Goal: Transaction & Acquisition: Book appointment/travel/reservation

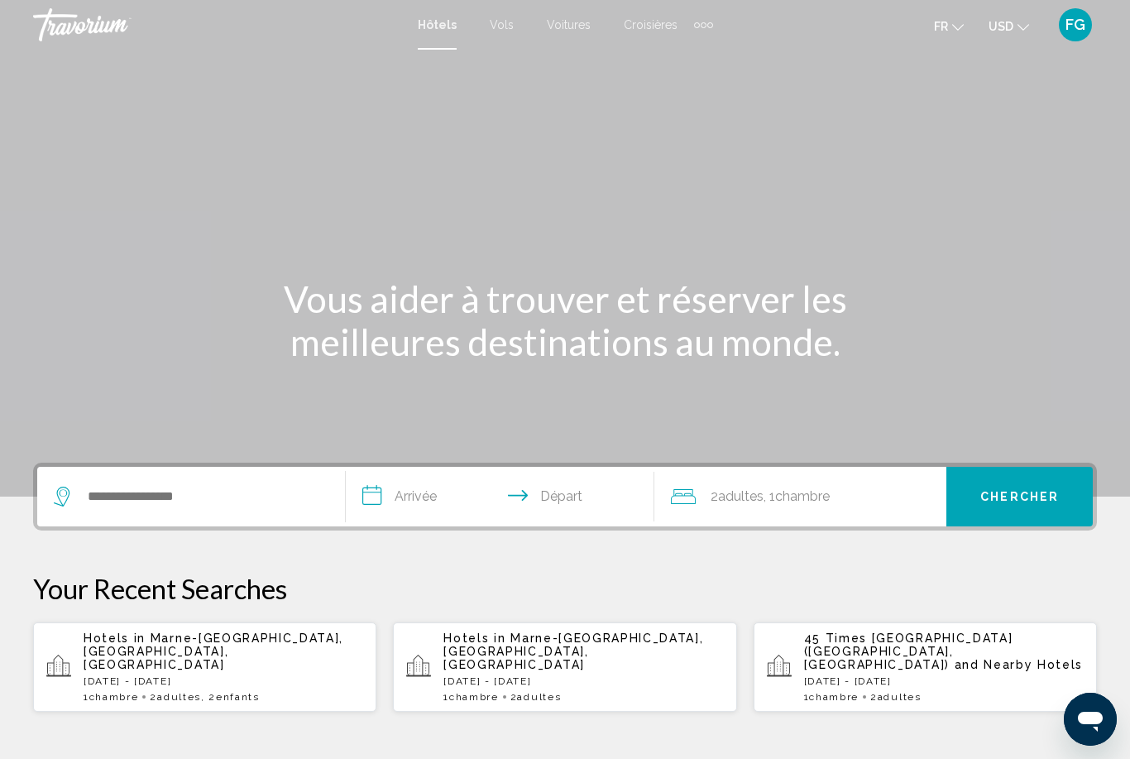
click at [1014, 21] on button "USD USD ($) MXN (Mex$) CAD (Can$) GBP (£) EUR (€) AUD (A$) NZD (NZ$) CNY (CN¥)" at bounding box center [1009, 26] width 41 height 24
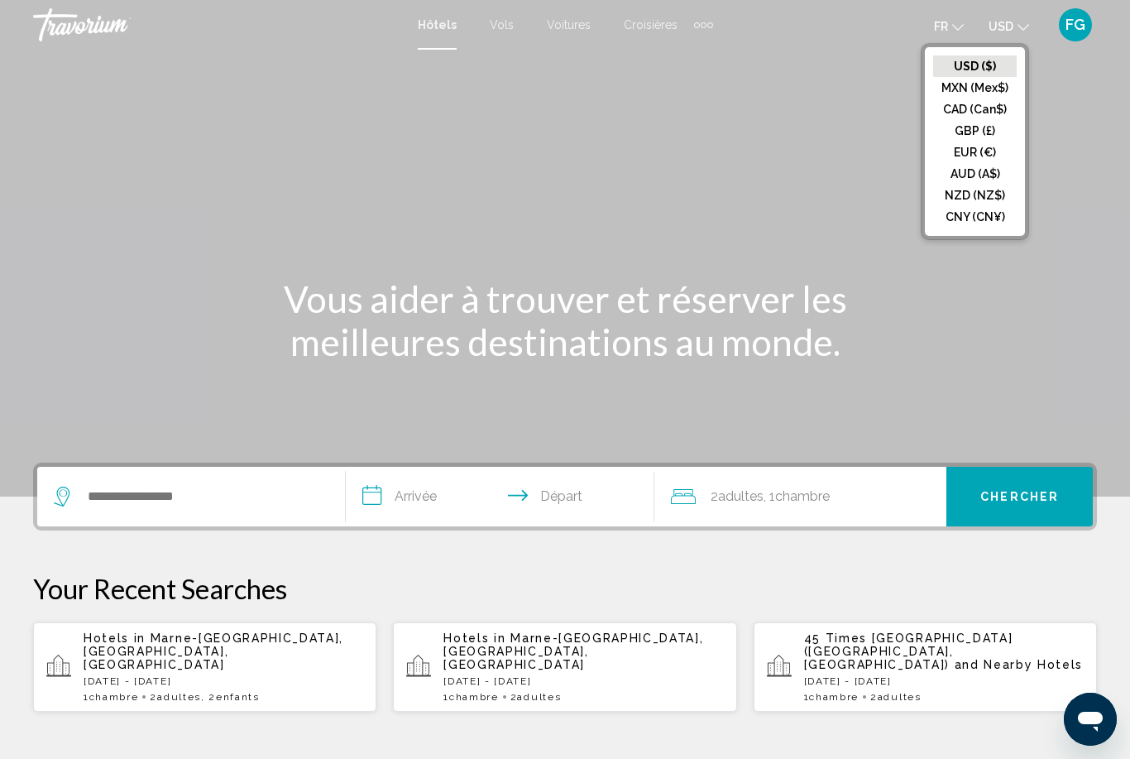
click at [958, 146] on button "EUR (€)" at bounding box center [975, 153] width 84 height 22
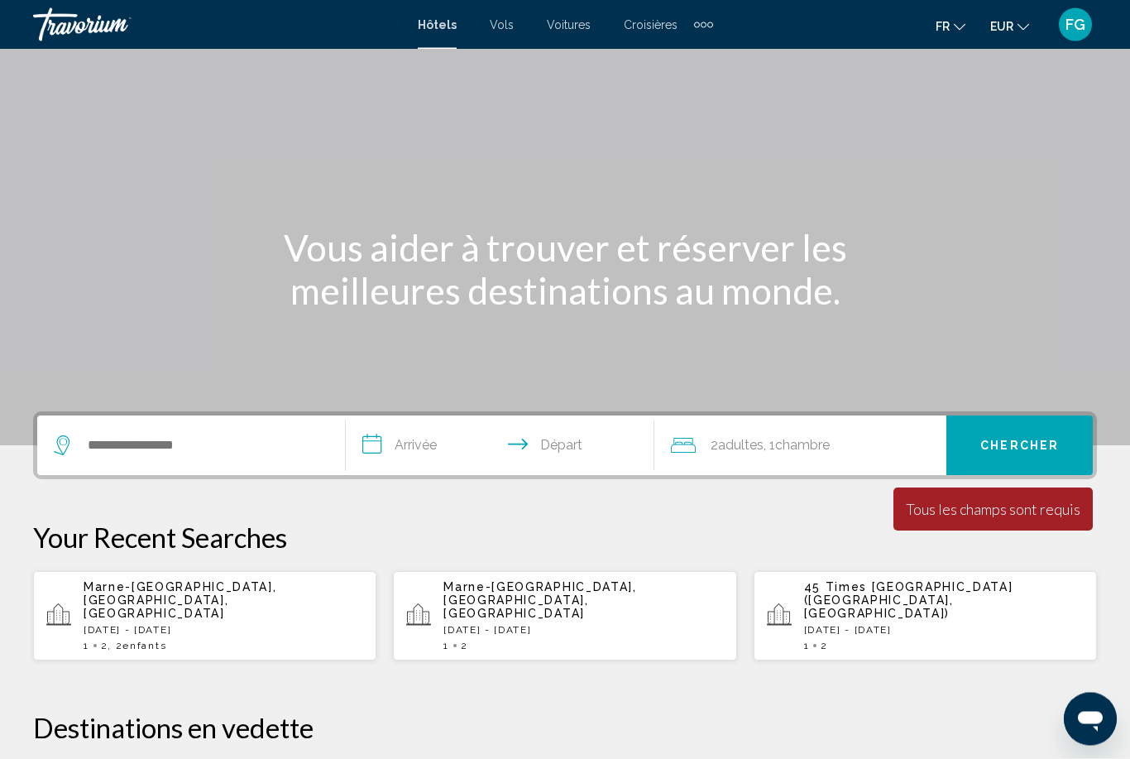
scroll to position [46, 0]
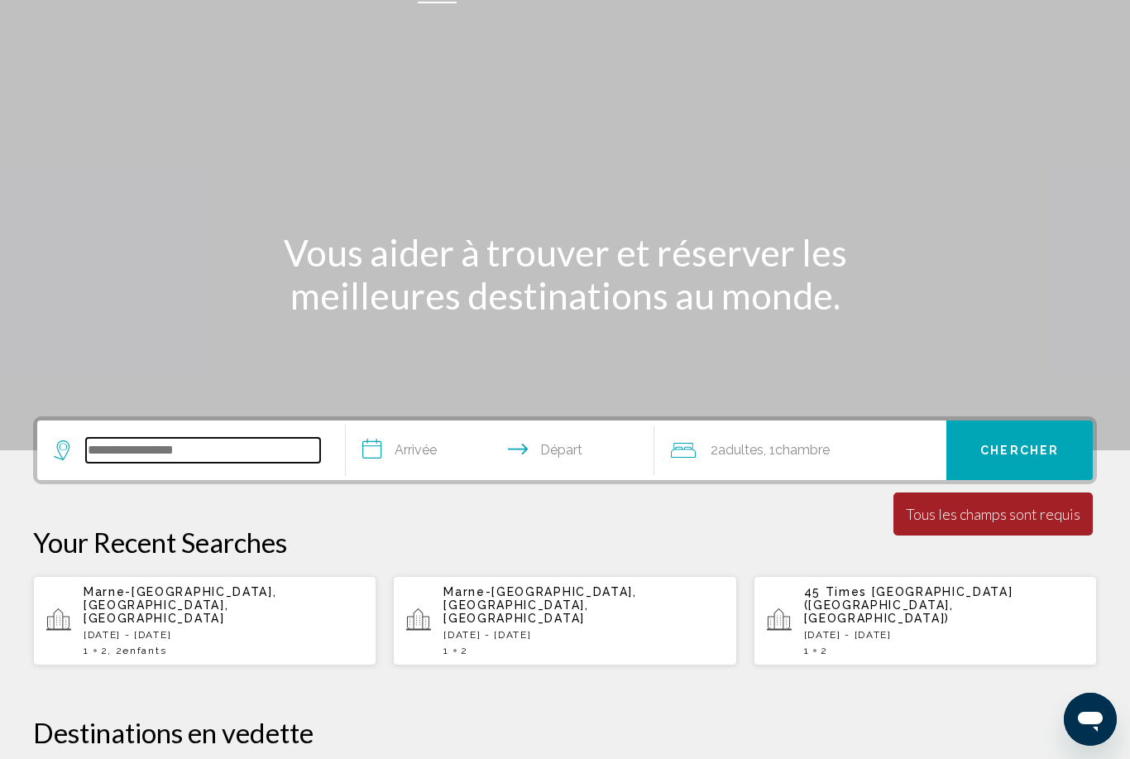
click at [121, 444] on input "Search widget" at bounding box center [203, 450] width 234 height 25
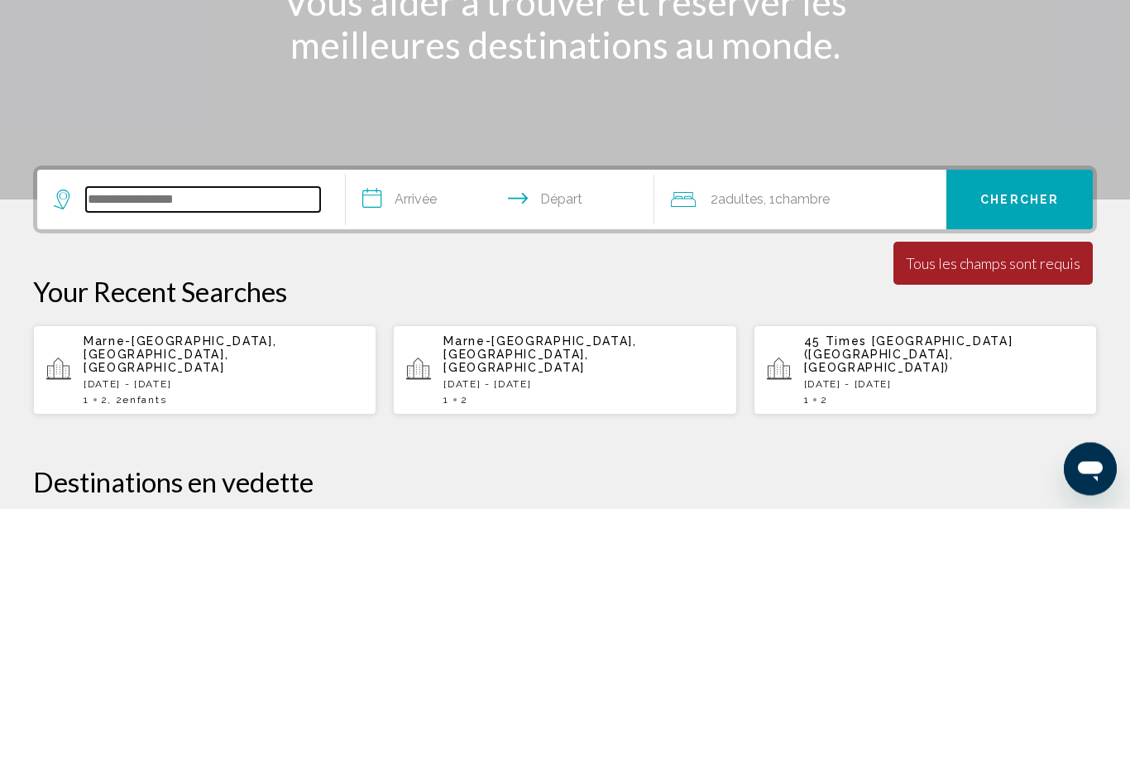
type input "*"
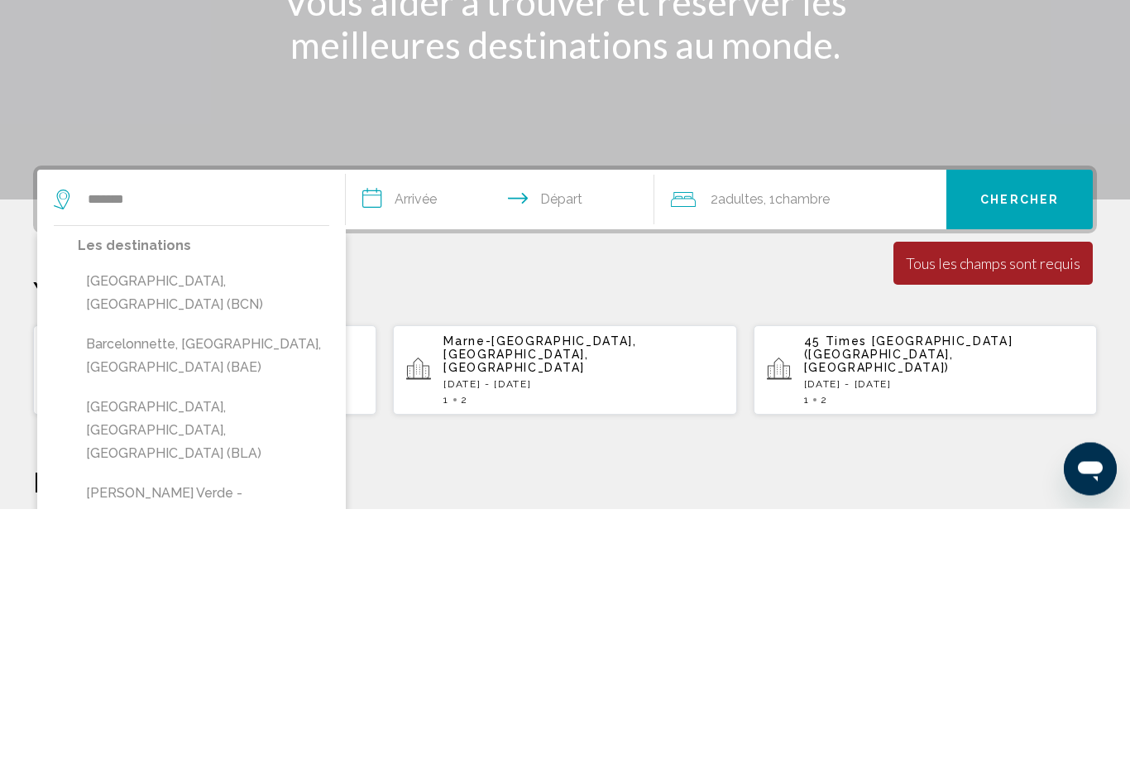
click at [137, 516] on button "[GEOGRAPHIC_DATA], [GEOGRAPHIC_DATA] (BCN)" at bounding box center [204, 543] width 252 height 55
type input "**********"
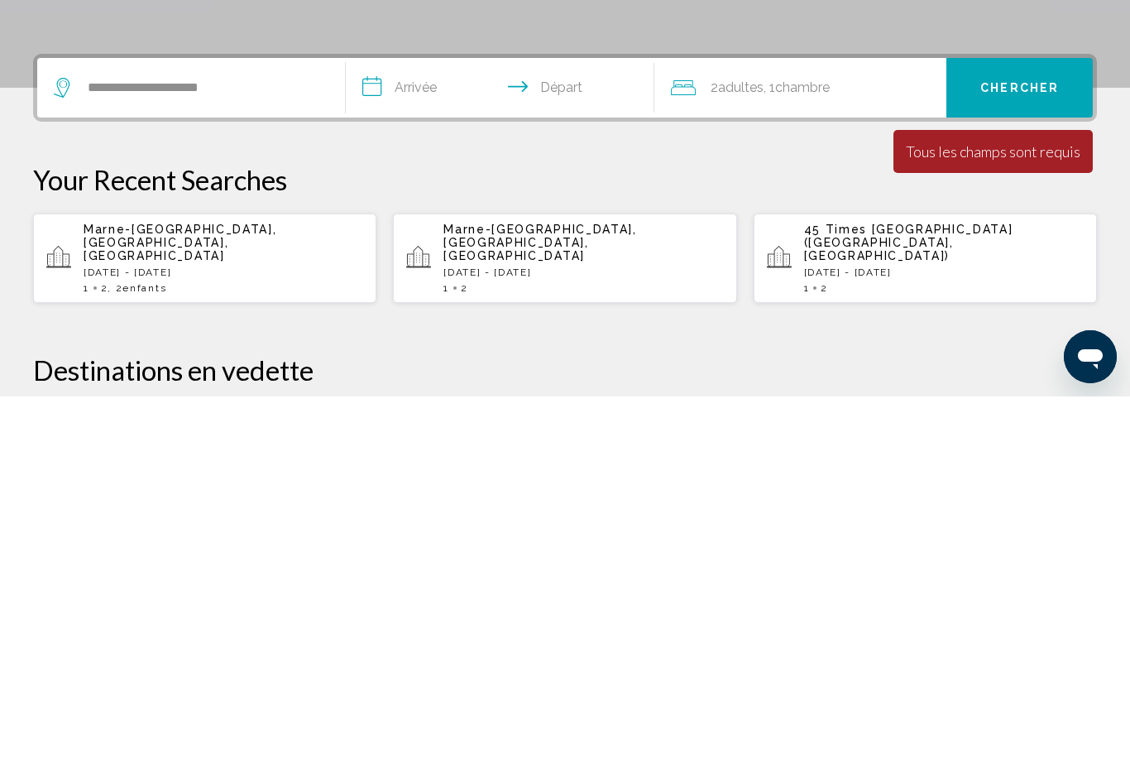
click at [408, 420] on input "**********" at bounding box center [503, 452] width 315 height 65
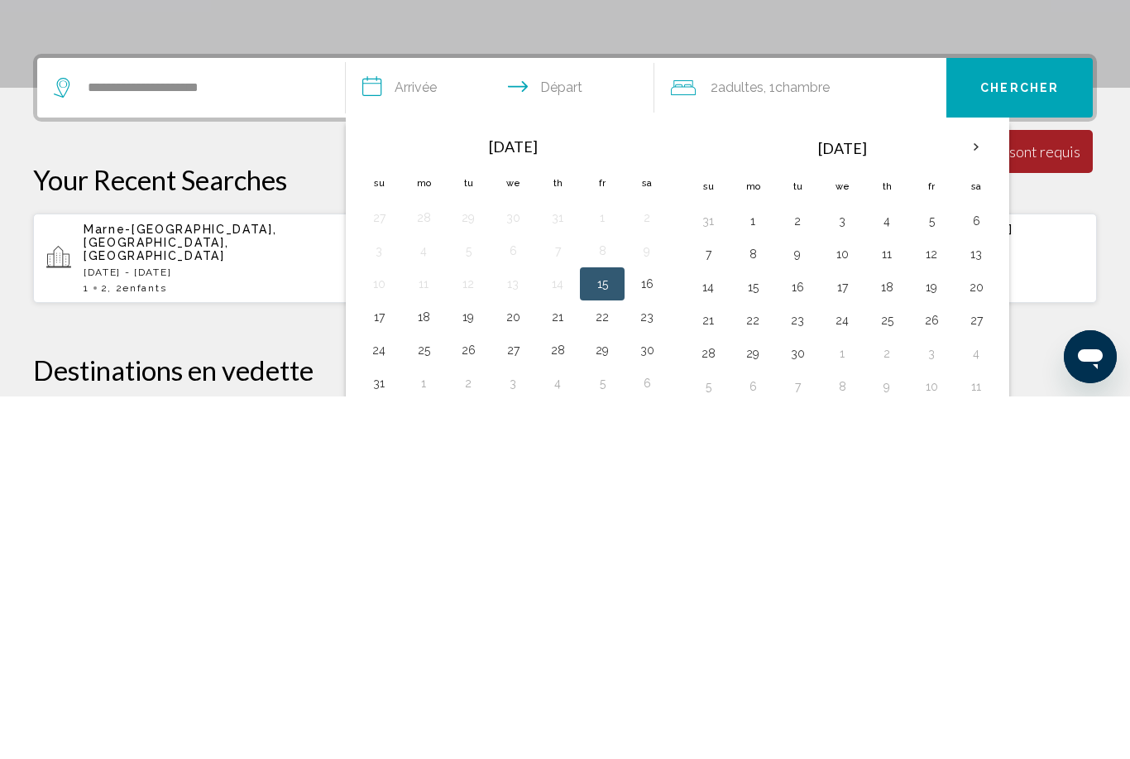
scroll to position [409, 0]
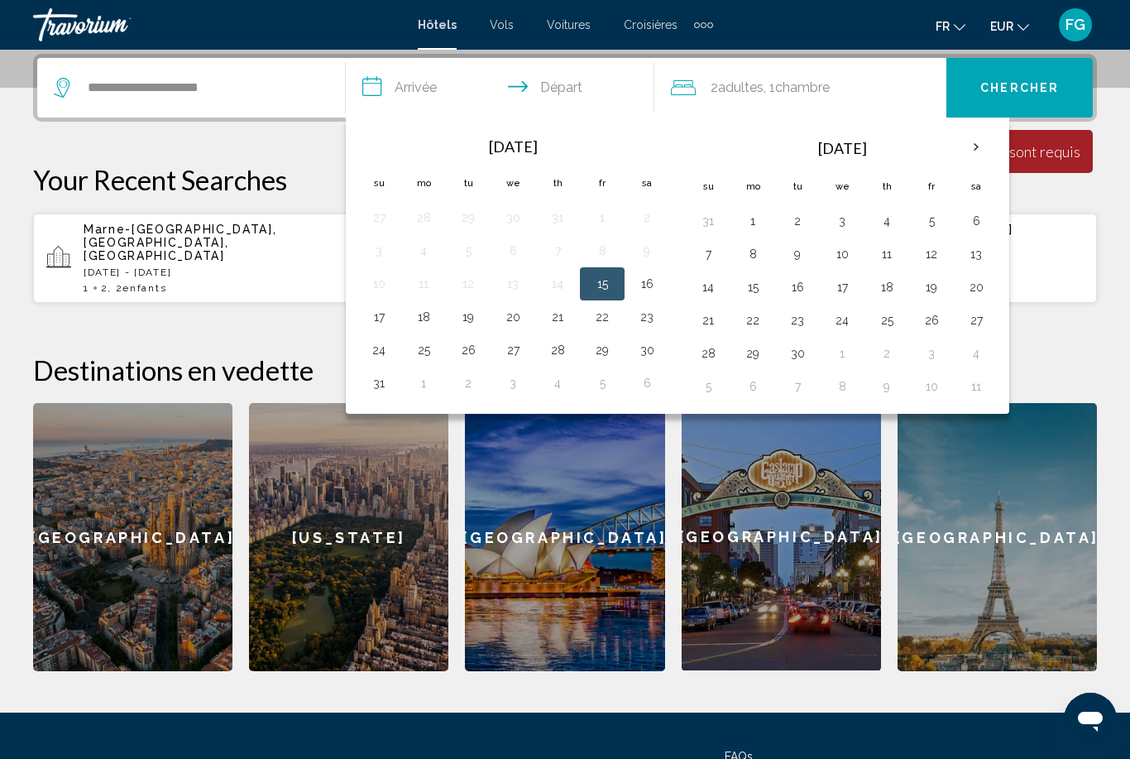
click at [981, 165] on th "Next month" at bounding box center [976, 147] width 45 height 36
click at [977, 287] on button "18" at bounding box center [976, 287] width 26 height 23
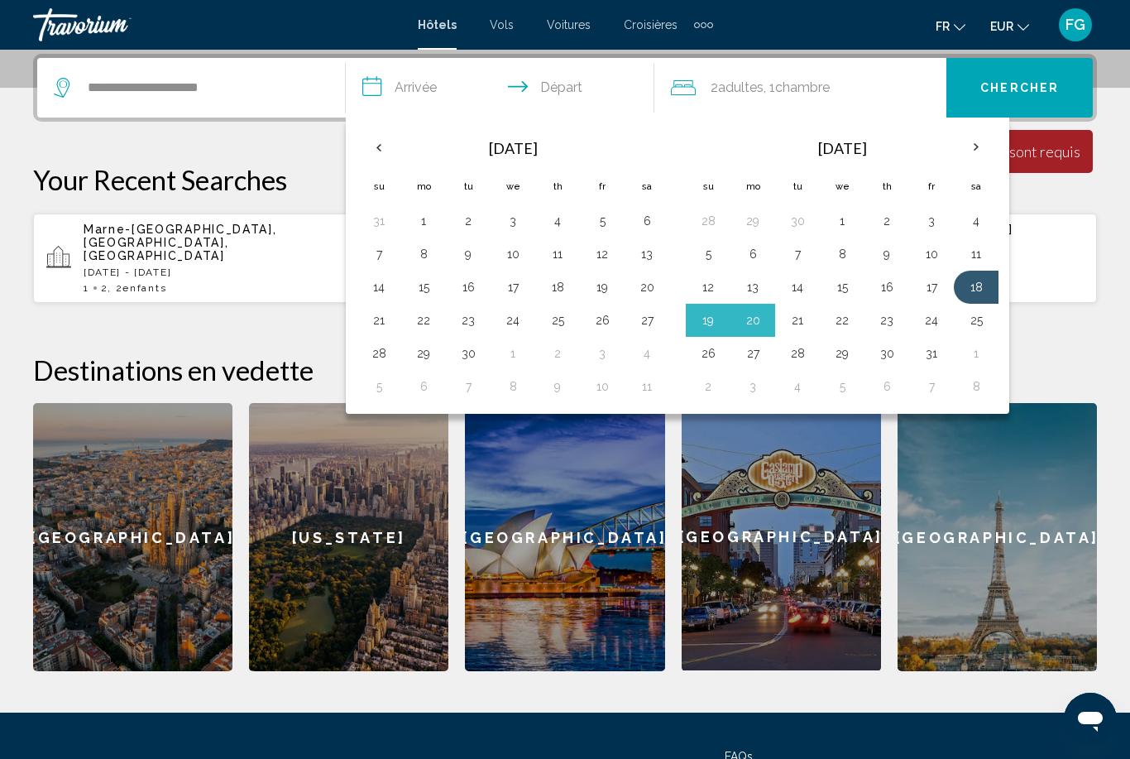
click at [787, 310] on button "21" at bounding box center [797, 320] width 26 height 23
type input "**********"
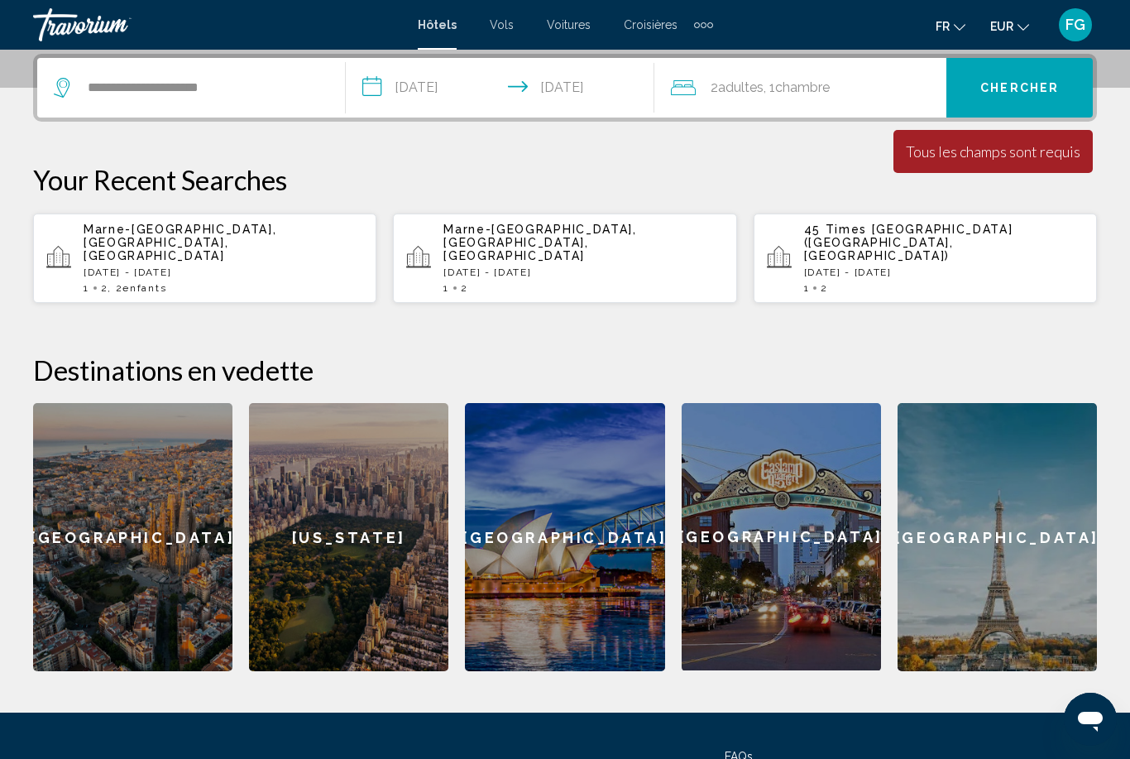
click at [928, 159] on div "Tous les champs sont requis" at bounding box center [993, 151] width 175 height 18
click at [1000, 97] on button "Chercher" at bounding box center [1020, 88] width 146 height 60
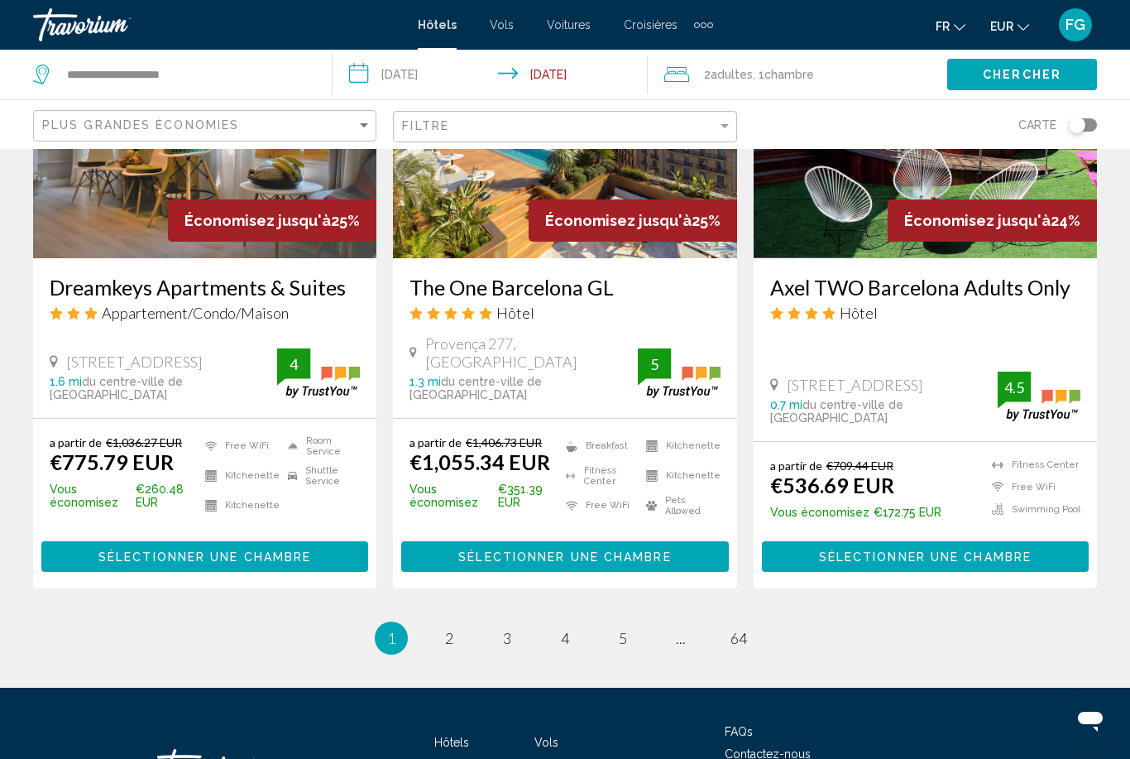
scroll to position [2132, 0]
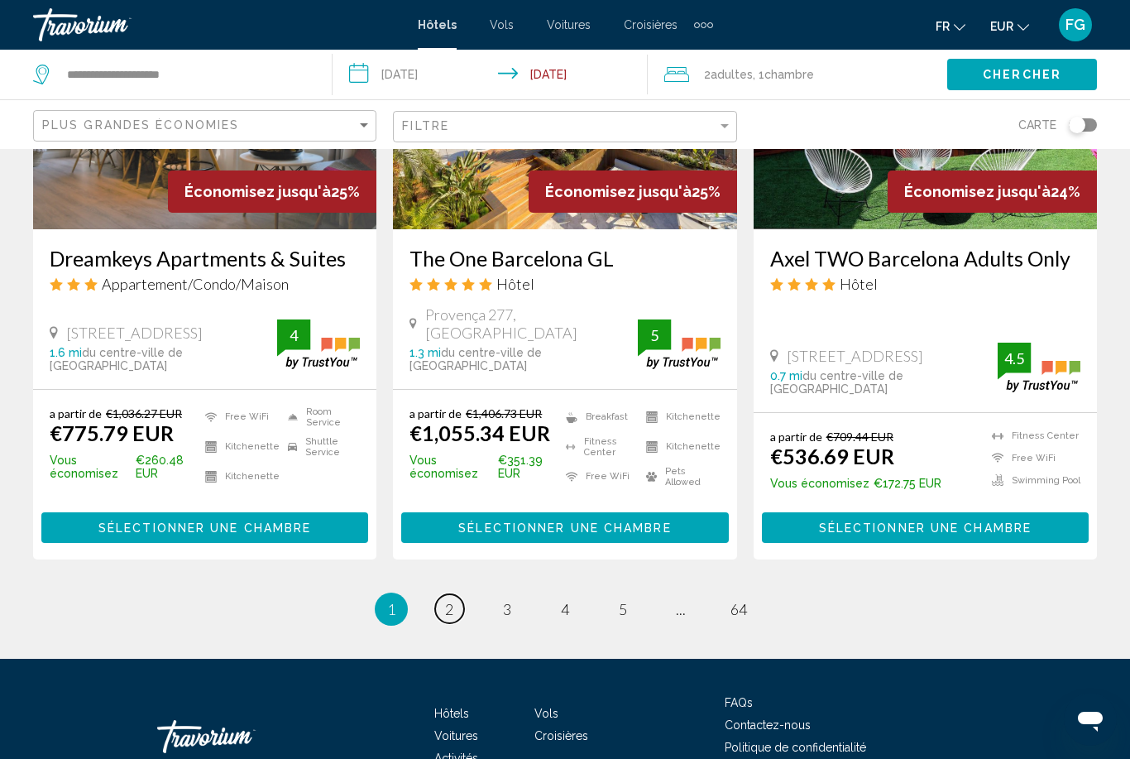
click at [456, 594] on link "page 2" at bounding box center [449, 608] width 29 height 29
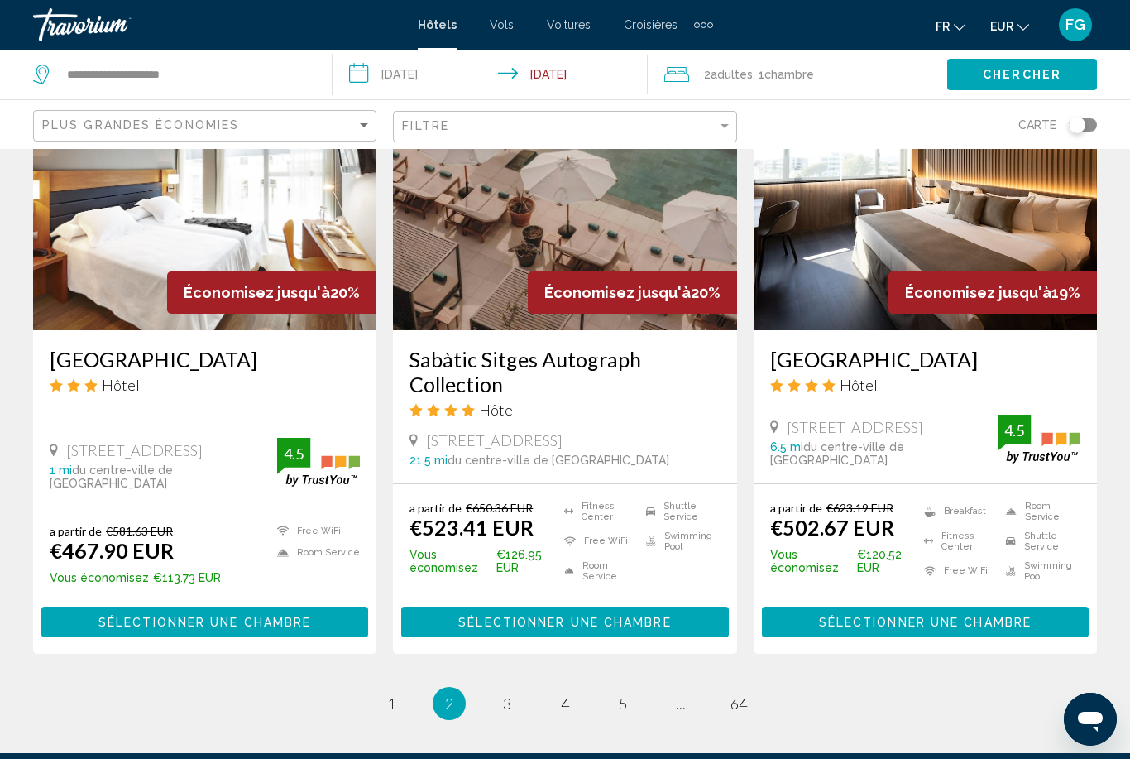
scroll to position [2130, 0]
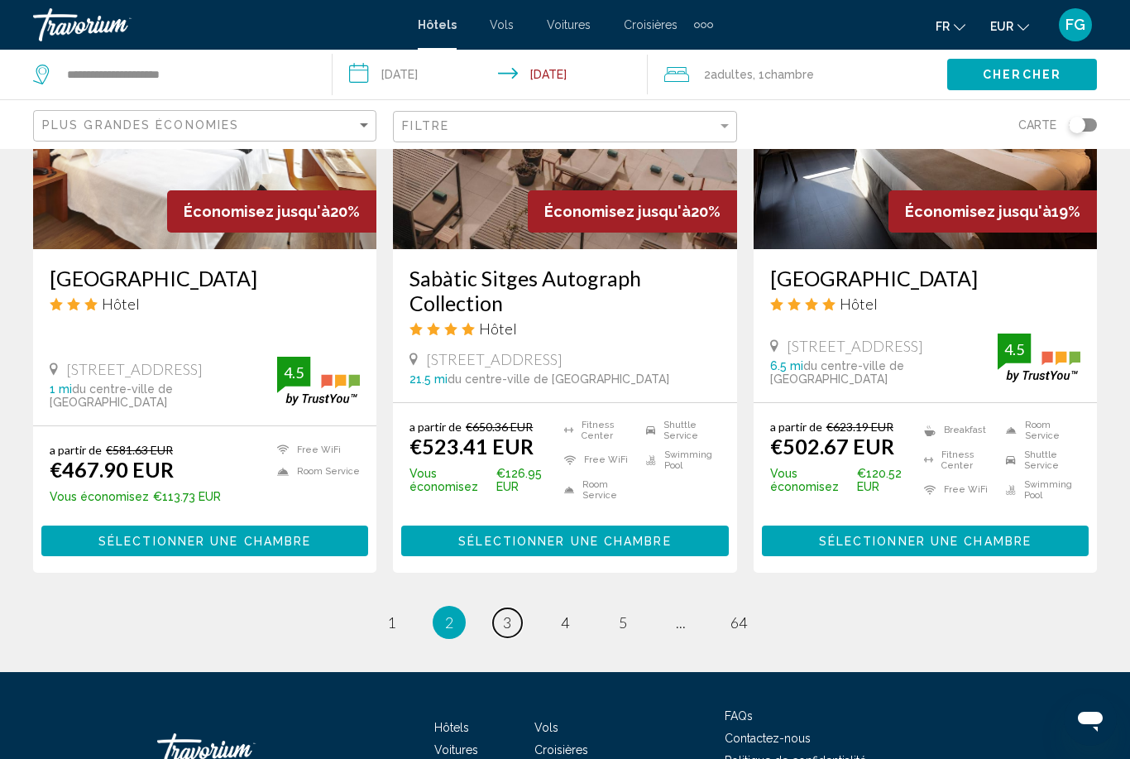
click at [515, 608] on link "page 3" at bounding box center [507, 622] width 29 height 29
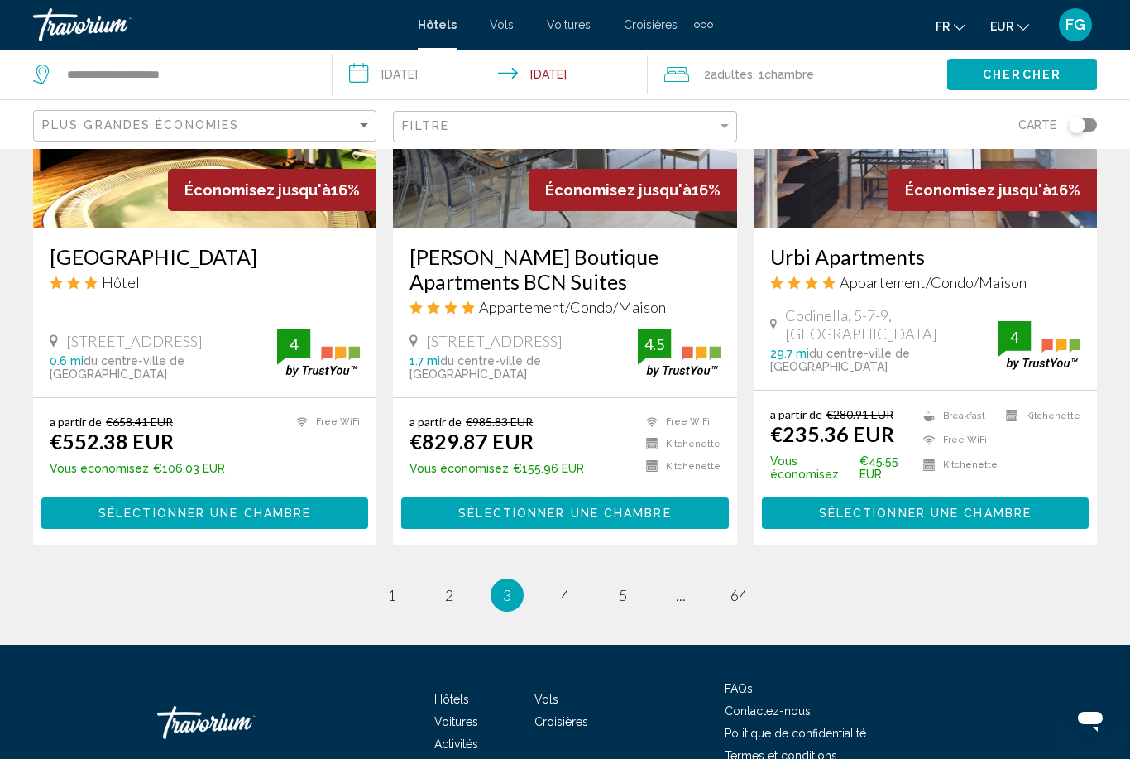
scroll to position [2171, 0]
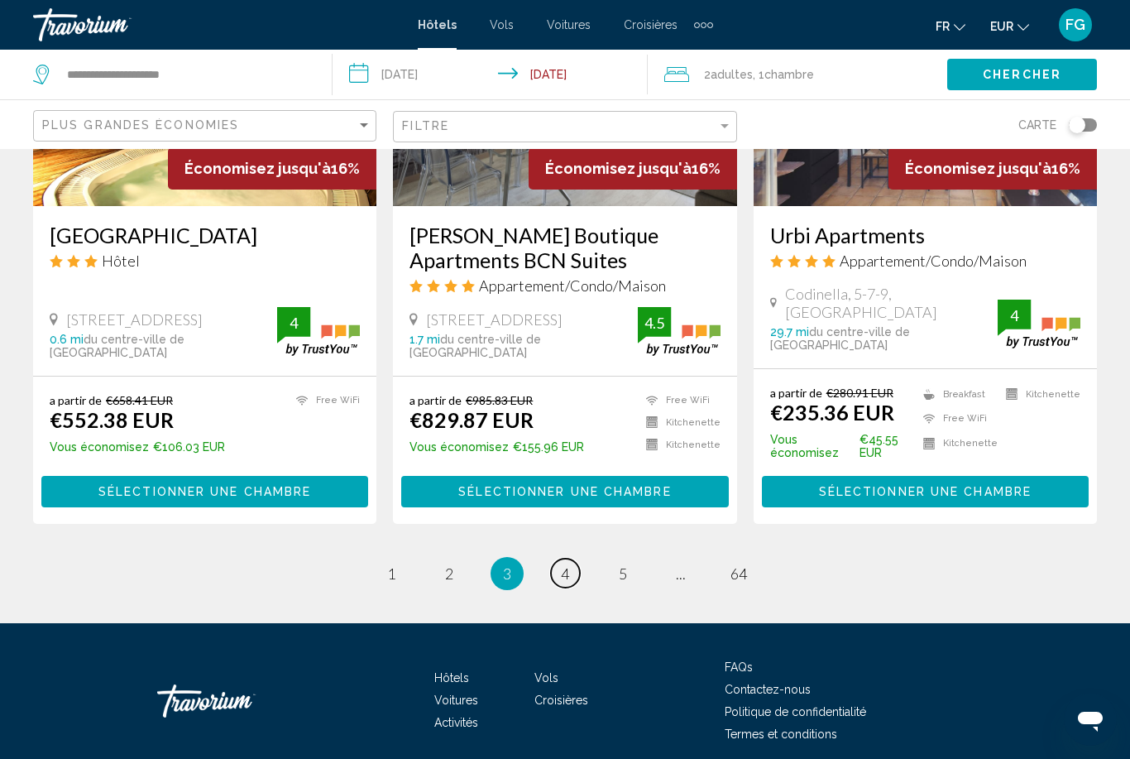
click at [568, 564] on span "4" at bounding box center [565, 573] width 8 height 18
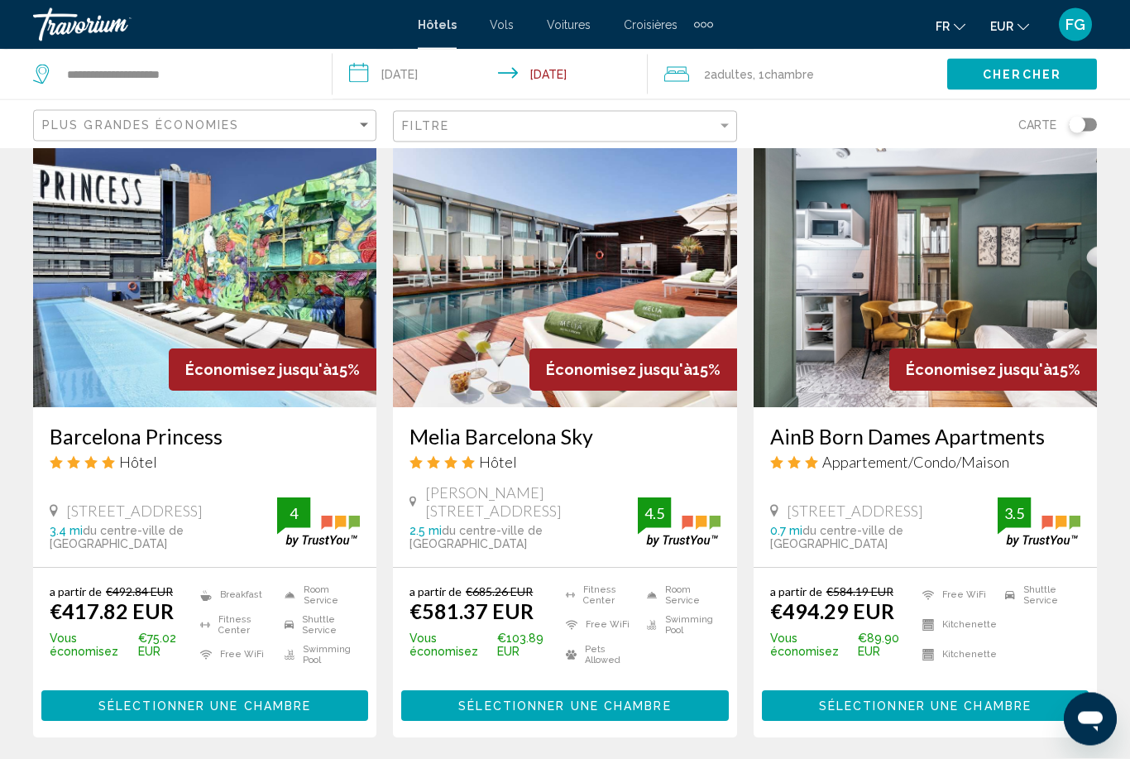
scroll to position [683, 0]
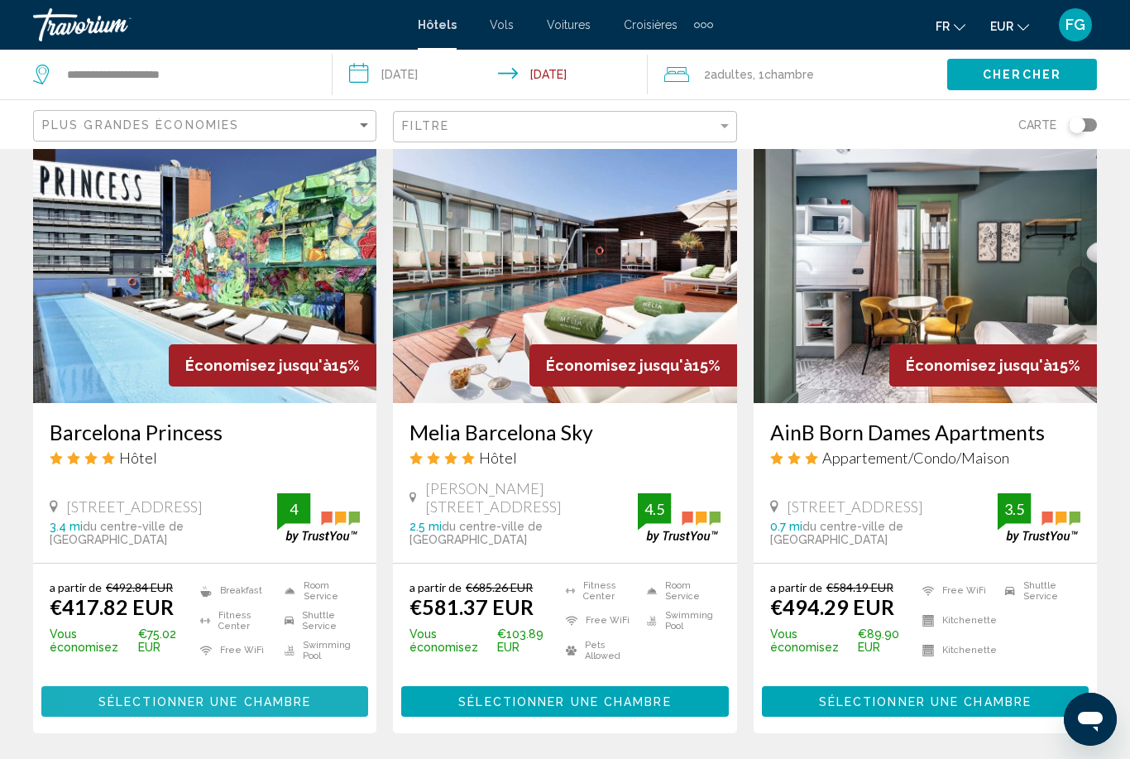
click at [112, 700] on button "Sélectionner une chambre" at bounding box center [204, 701] width 327 height 31
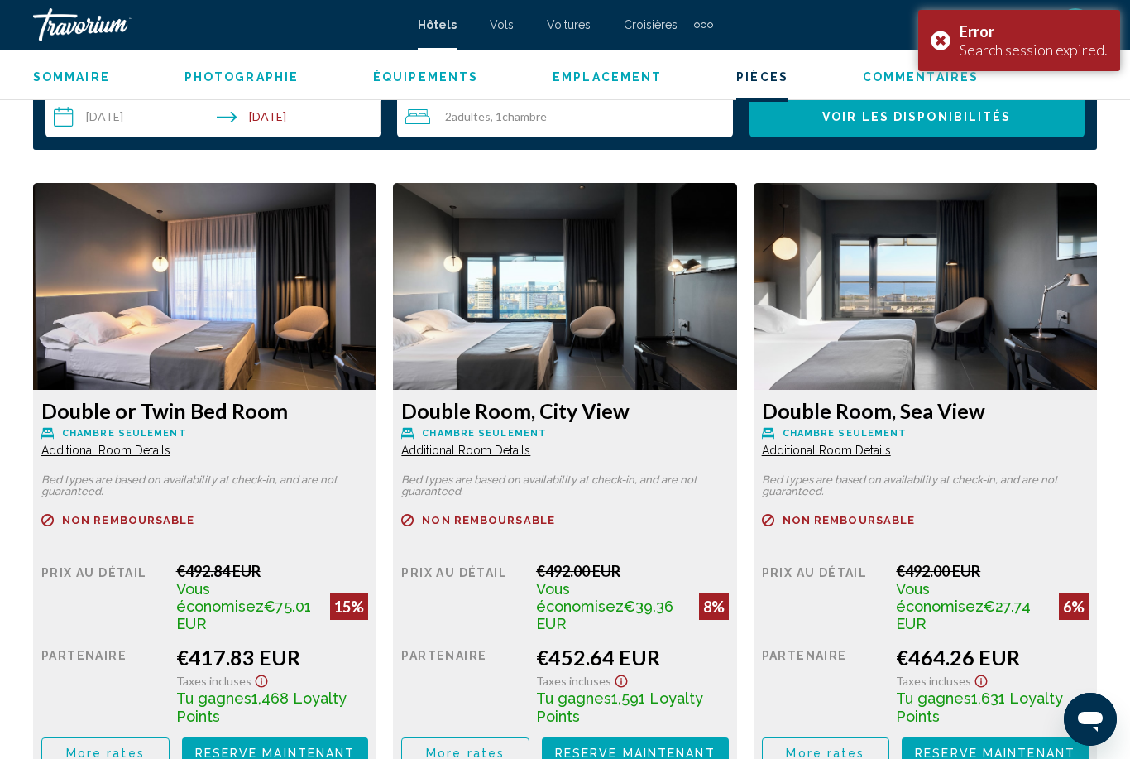
scroll to position [2449, 0]
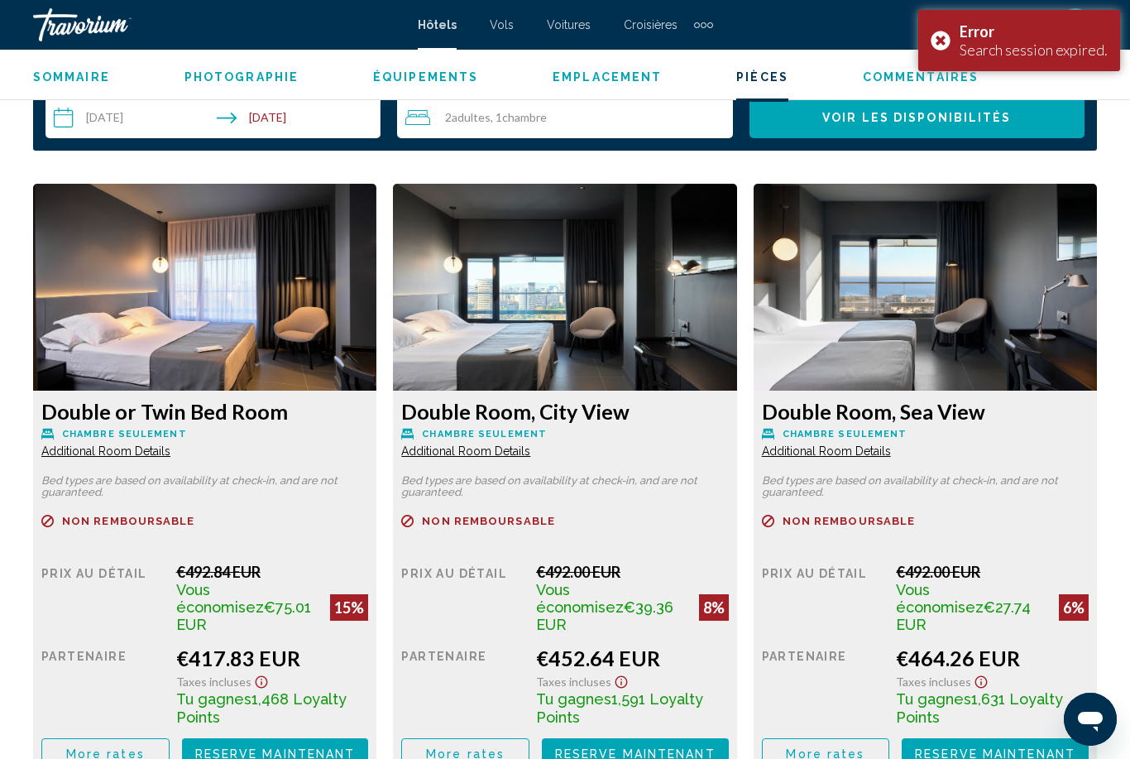
click at [942, 46] on div "Error Search session expired." at bounding box center [1020, 40] width 202 height 61
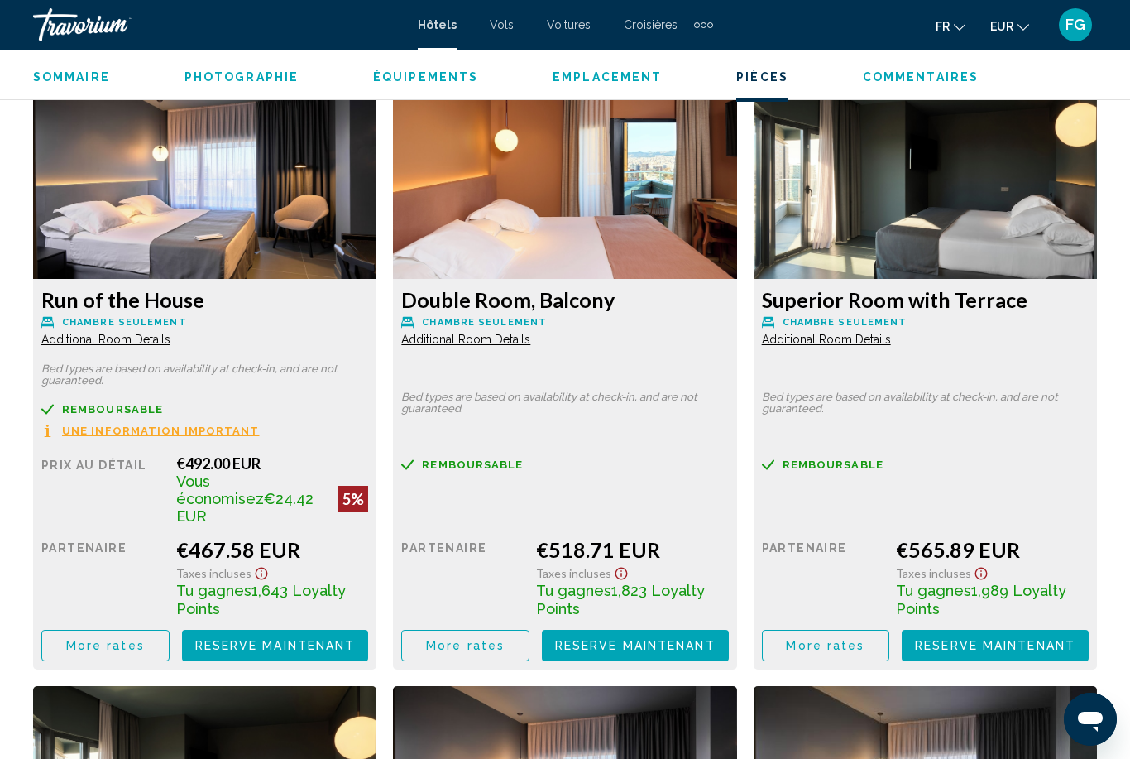
scroll to position [3178, 0]
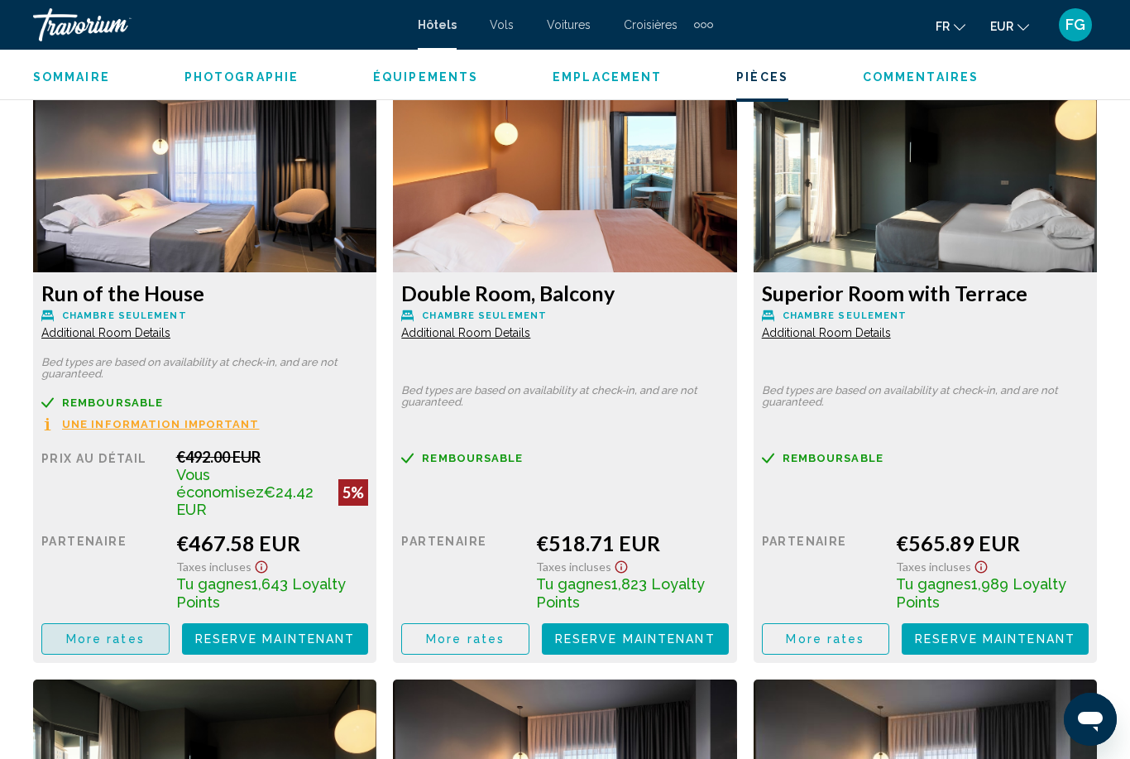
click at [77, 41] on button "More rates" at bounding box center [105, 25] width 128 height 31
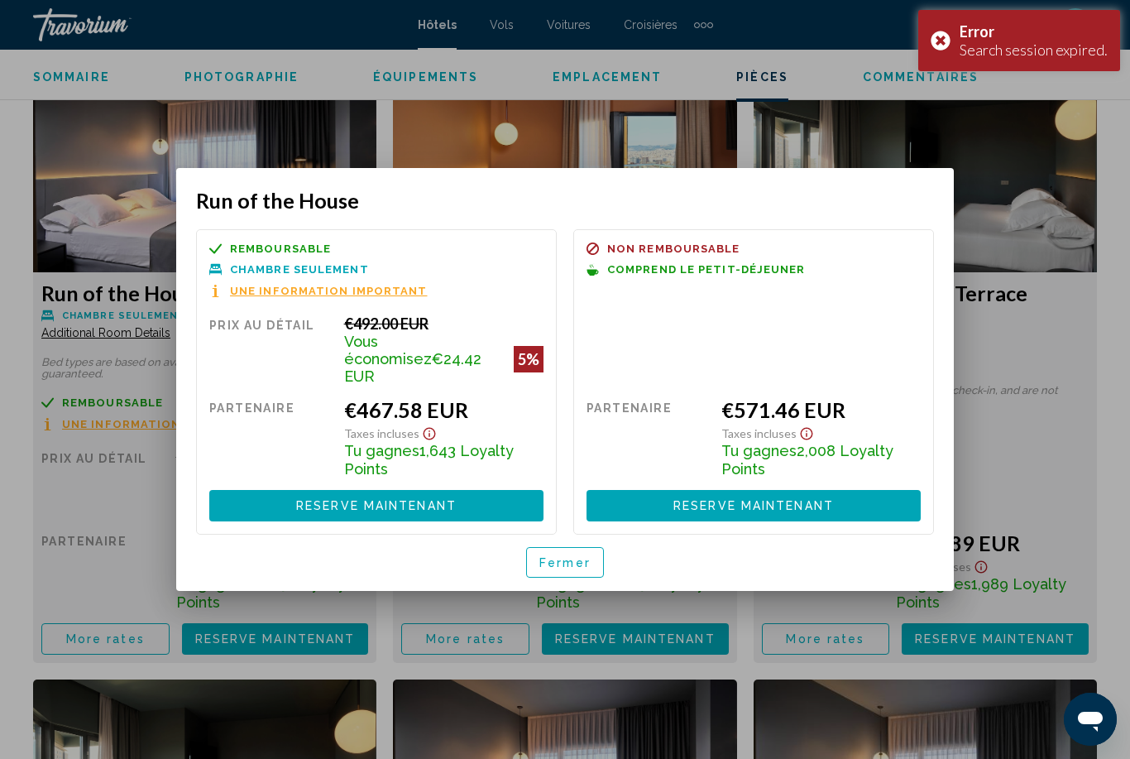
click at [568, 556] on span "Fermer" at bounding box center [565, 562] width 51 height 13
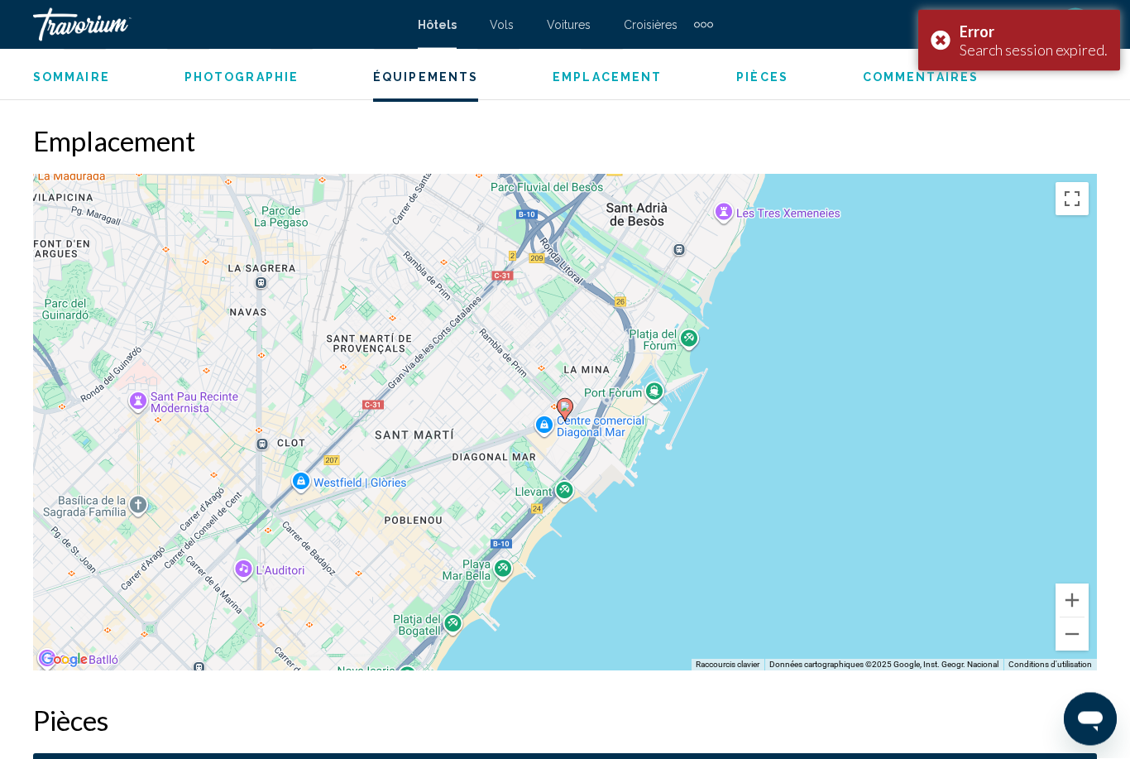
scroll to position [1781, 0]
click at [947, 41] on div "Error Search session expired." at bounding box center [1020, 40] width 202 height 61
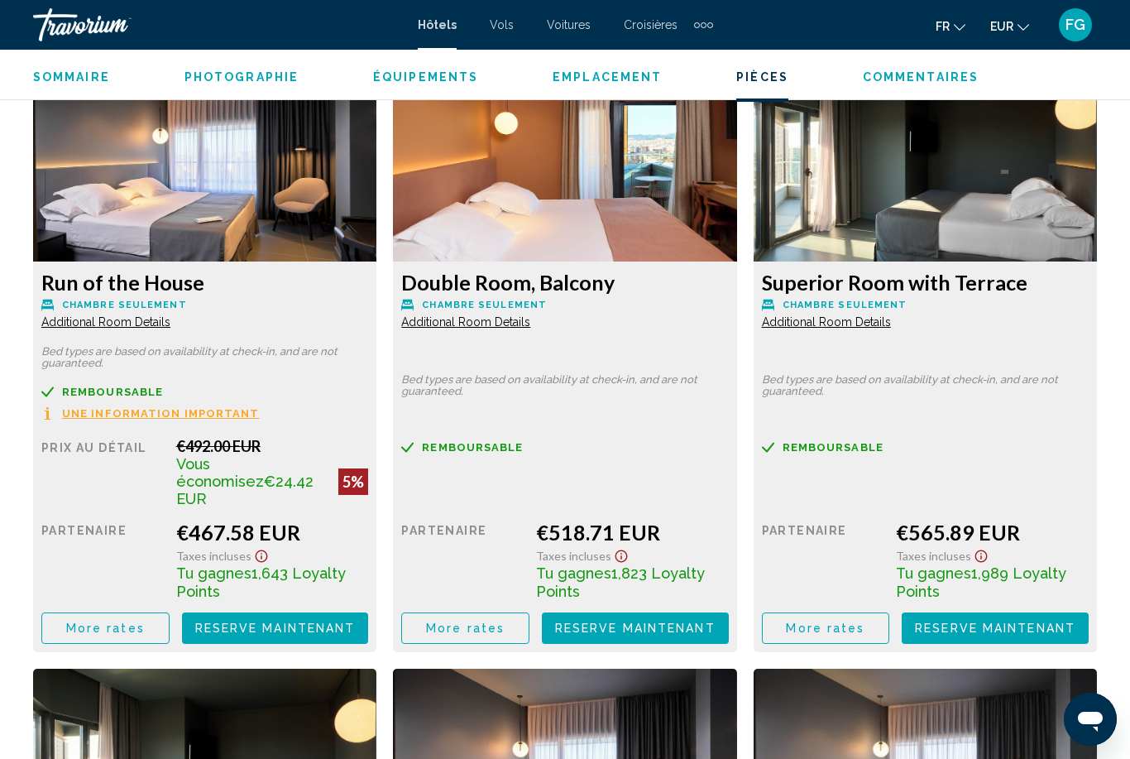
scroll to position [3205, 0]
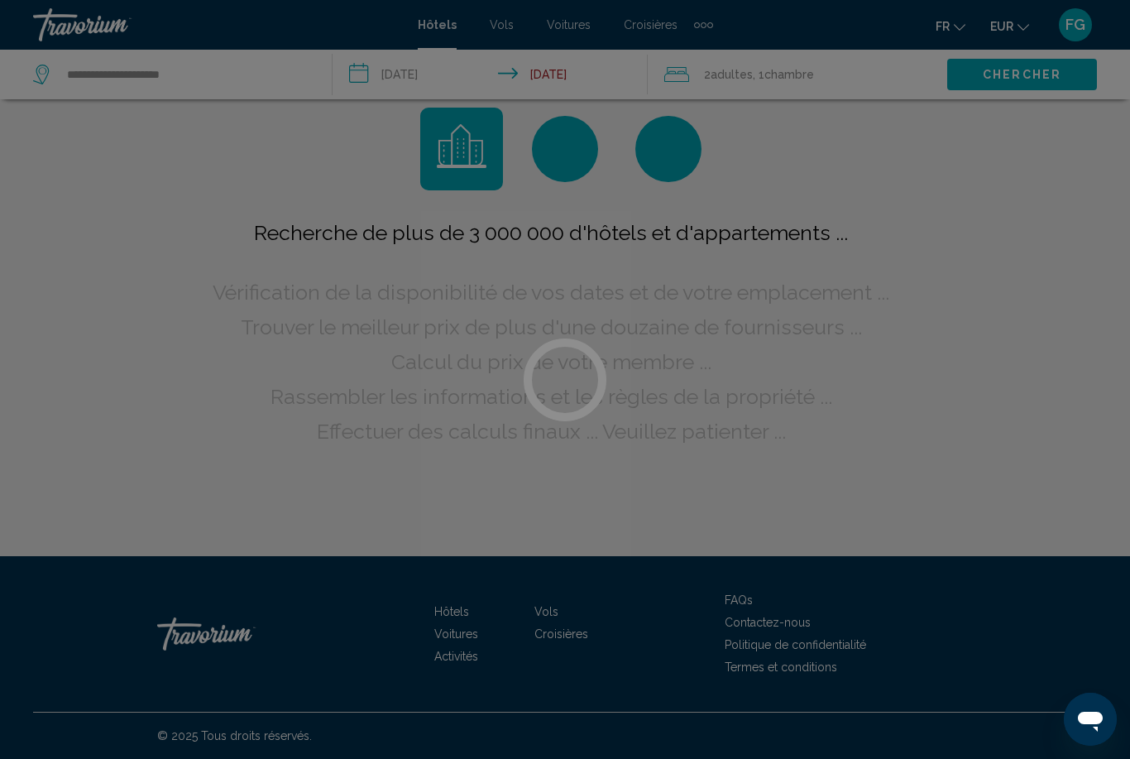
scroll to position [53, 0]
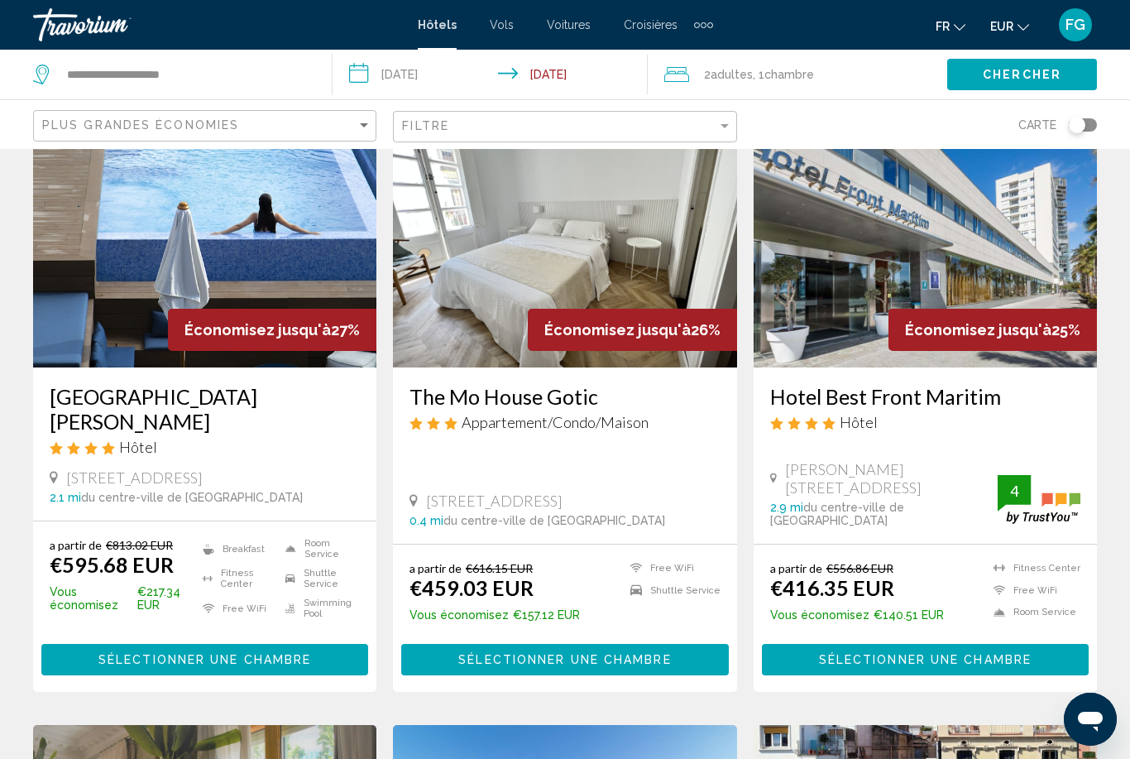
scroll to position [1370, 0]
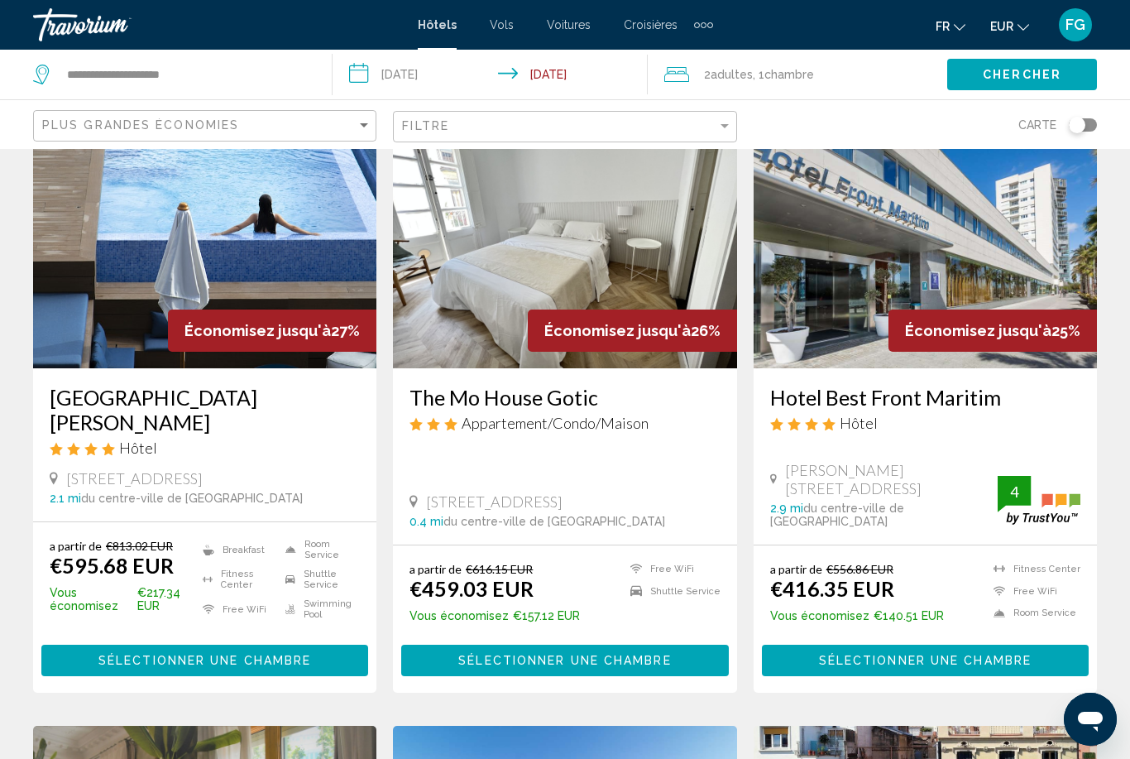
click at [817, 309] on img "Main content" at bounding box center [925, 235] width 343 height 265
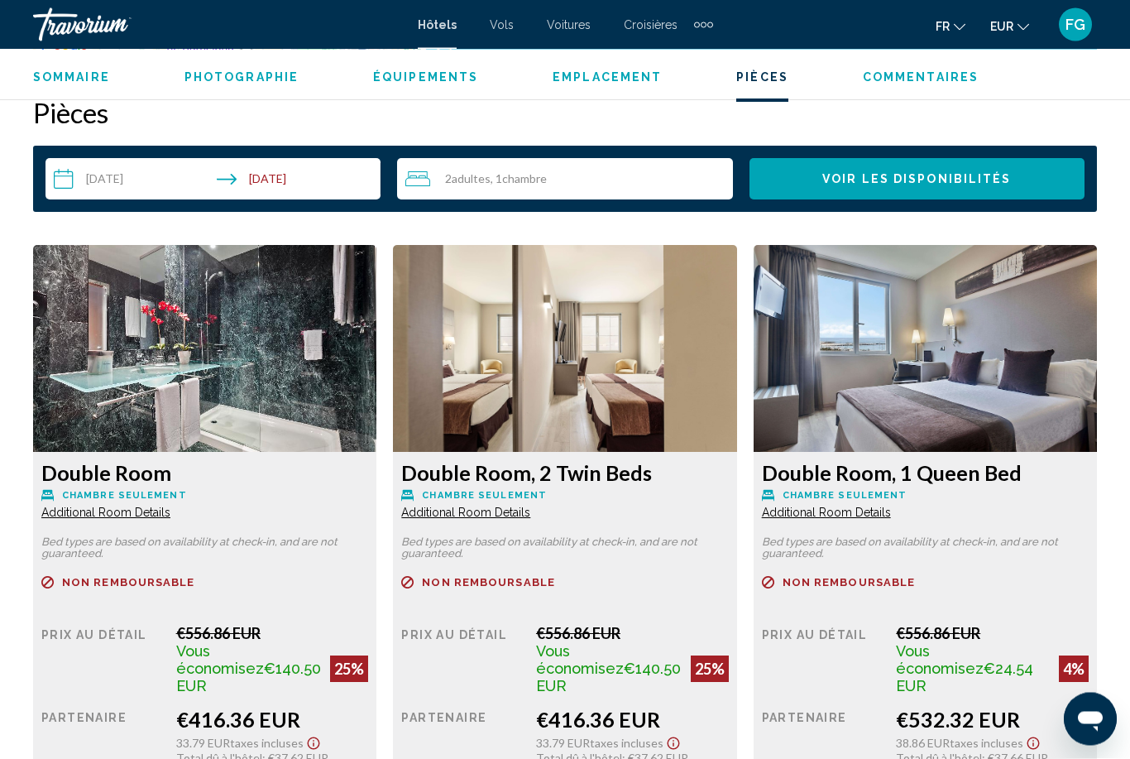
scroll to position [2416, 0]
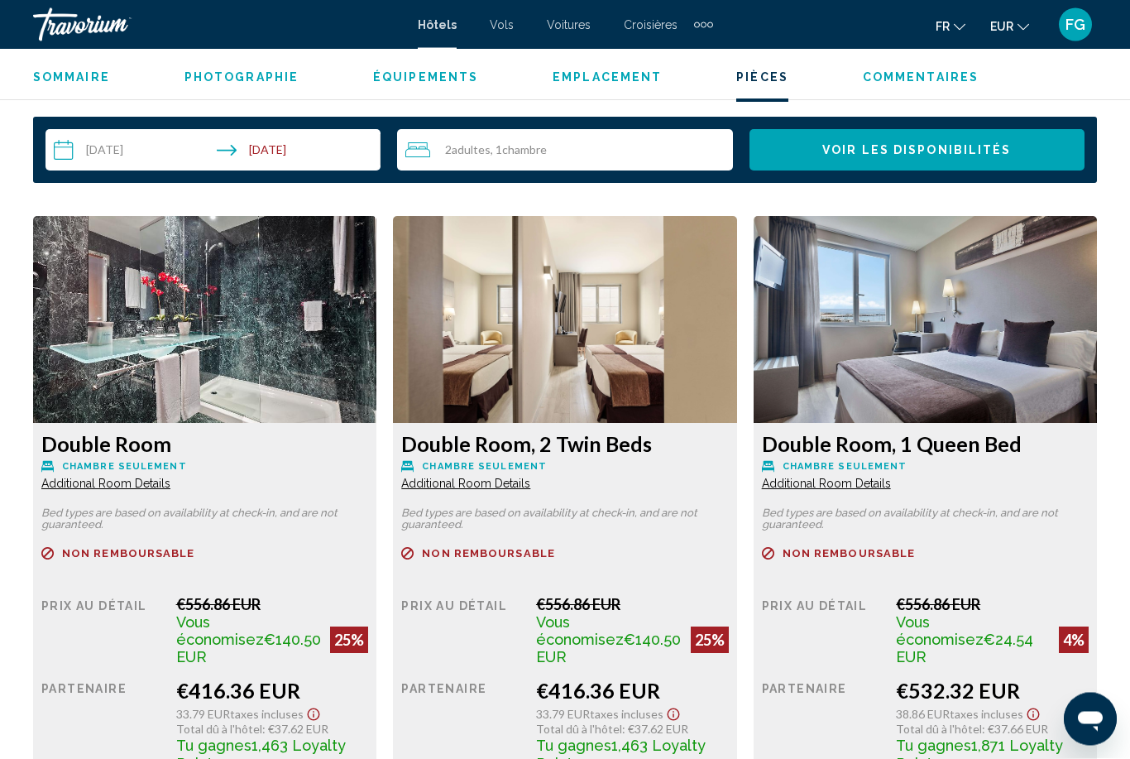
click at [126, 313] on img "Main content" at bounding box center [204, 320] width 343 height 207
click at [144, 334] on img "Main content" at bounding box center [204, 320] width 343 height 207
click at [143, 335] on img "Main content" at bounding box center [204, 320] width 343 height 207
click at [147, 346] on img "Main content" at bounding box center [204, 320] width 343 height 207
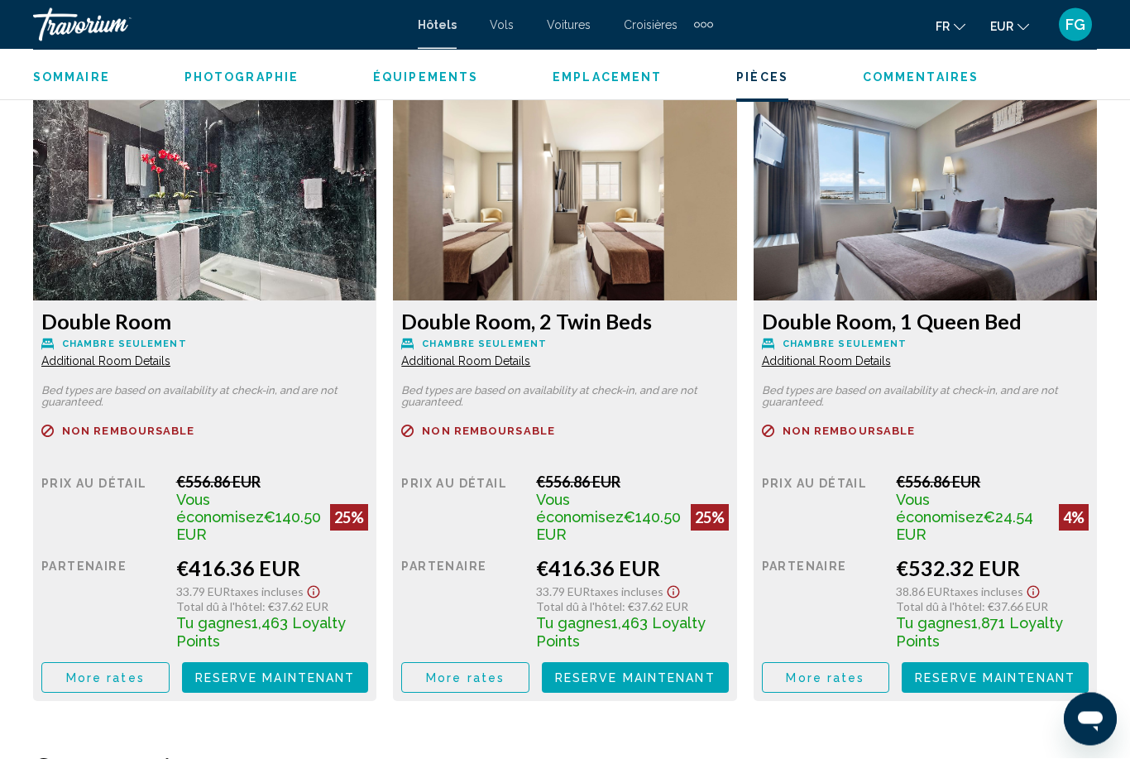
scroll to position [2540, 0]
click at [240, 671] on span "Reserve maintenant" at bounding box center [275, 677] width 161 height 13
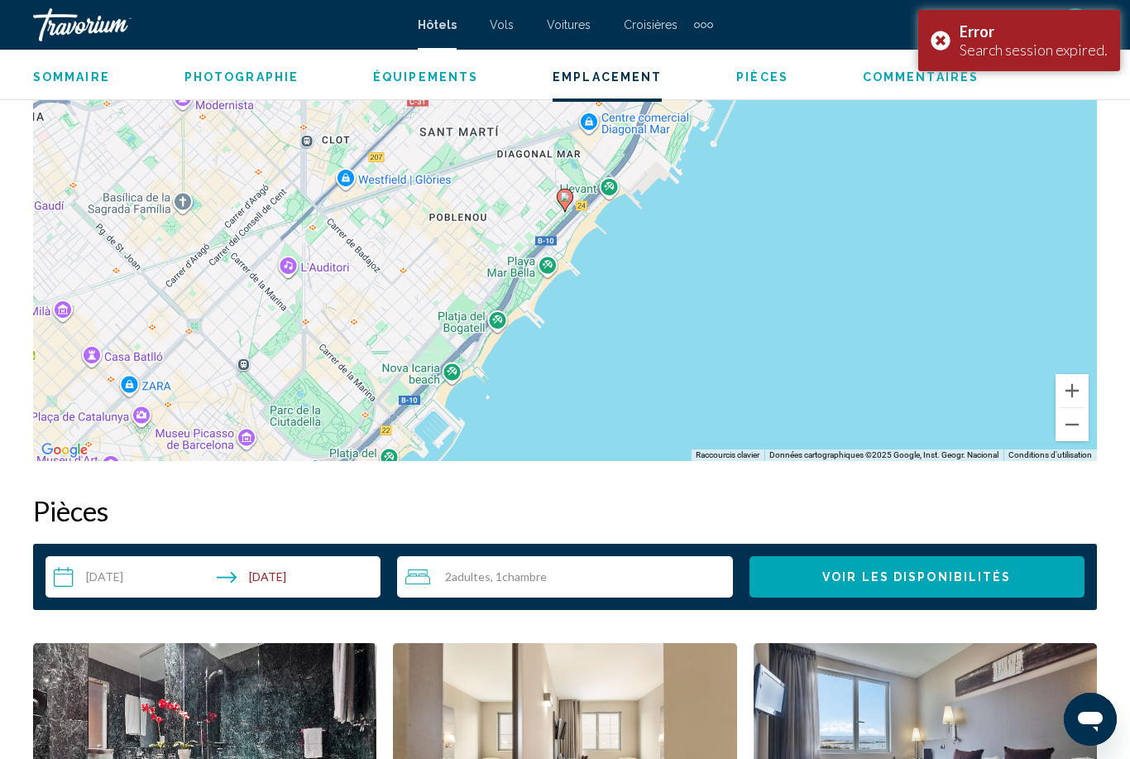
scroll to position [1964, 0]
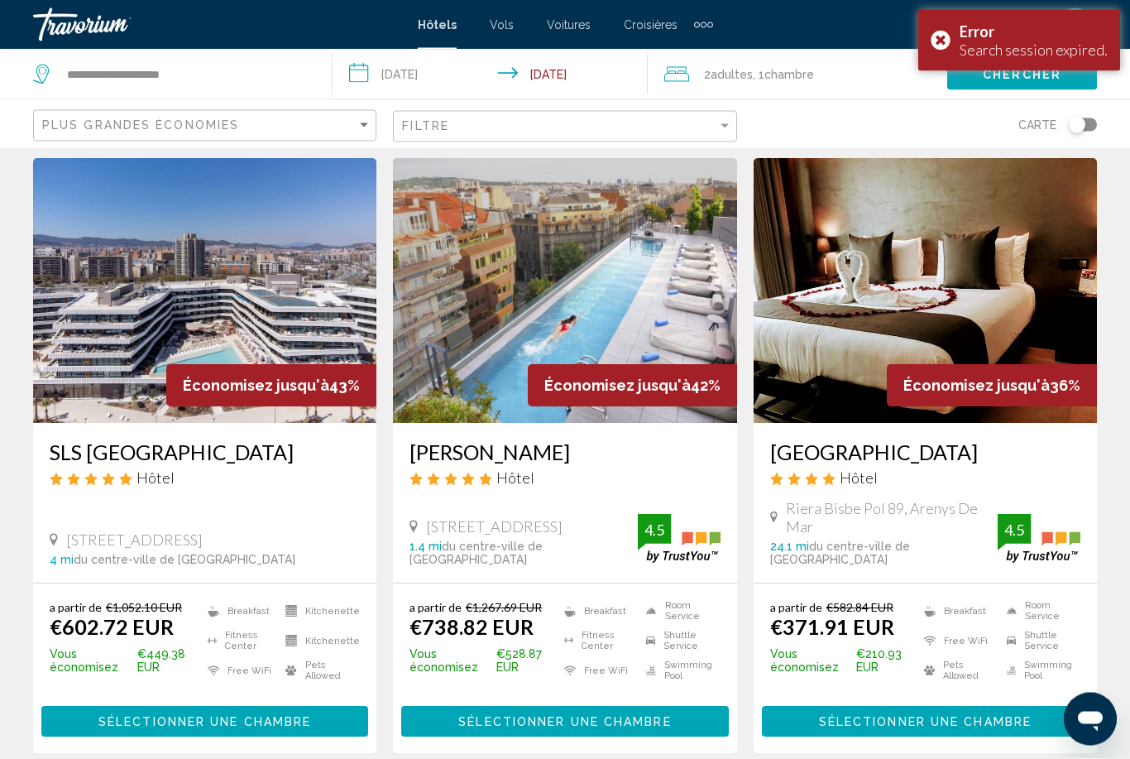
scroll to position [49, 0]
click at [462, 352] on img "Main content" at bounding box center [564, 290] width 343 height 265
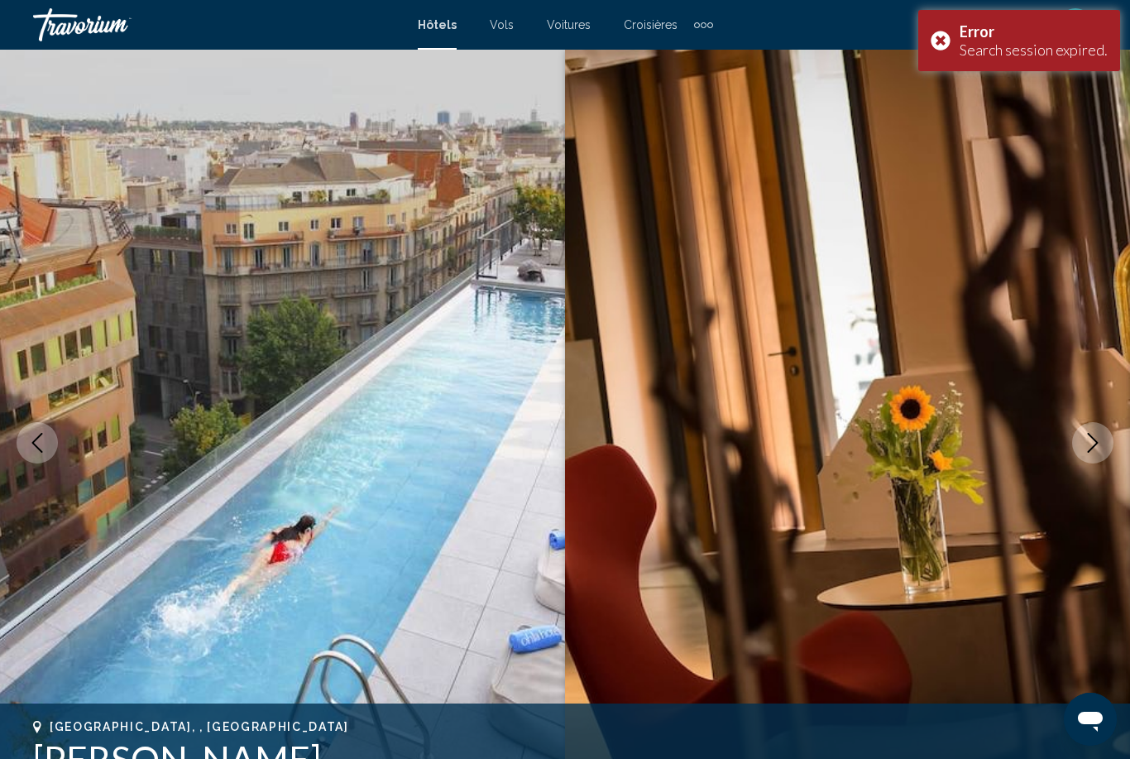
click at [948, 41] on div "Error Search session expired." at bounding box center [1020, 40] width 202 height 61
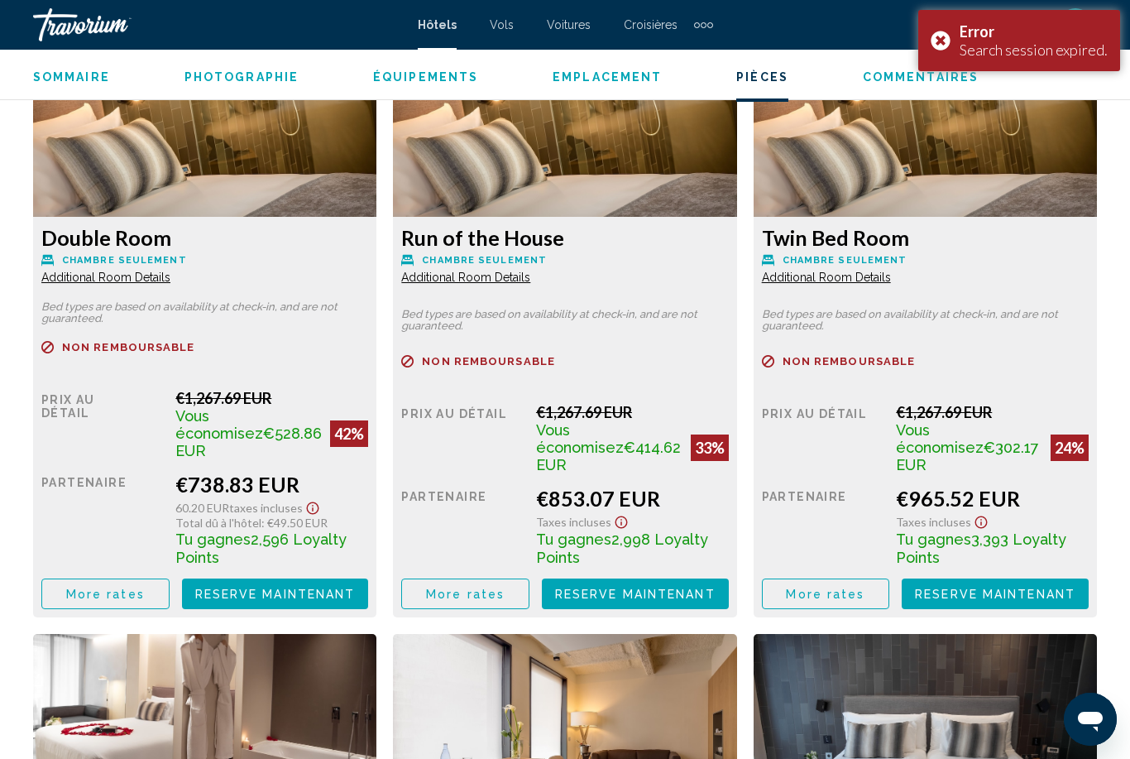
scroll to position [2621, 0]
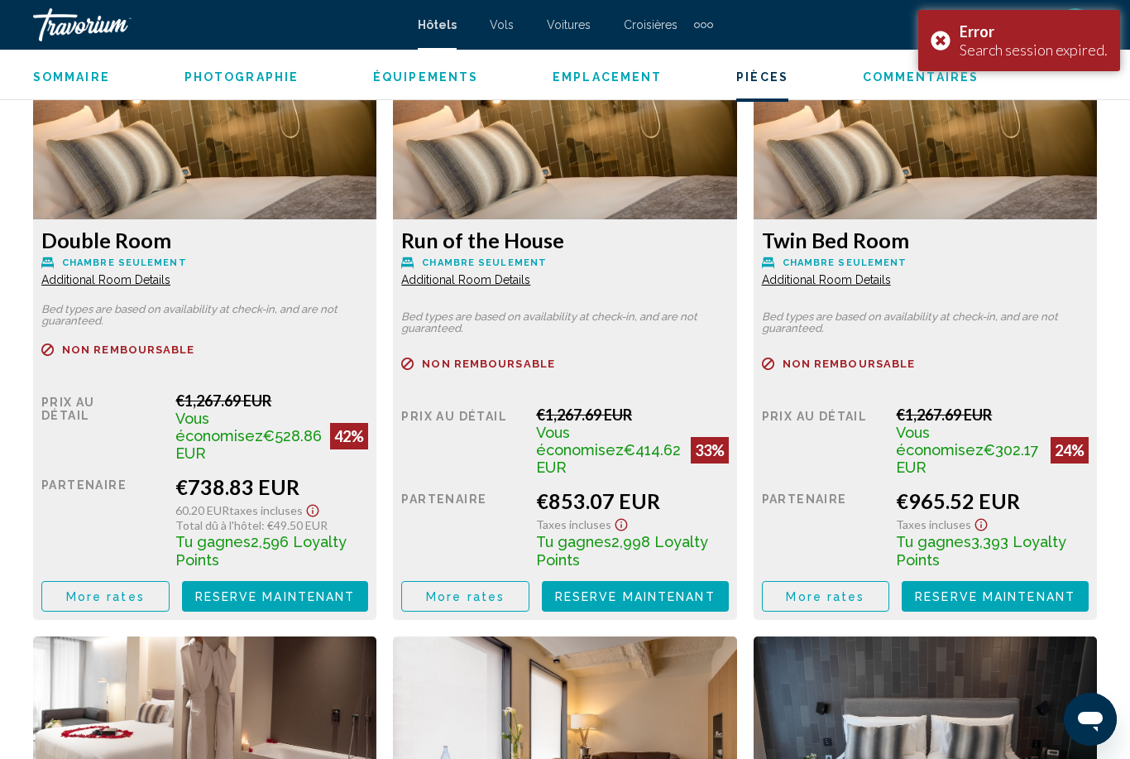
click at [226, 581] on button "Reserve maintenant Plus disponible" at bounding box center [275, 596] width 187 height 31
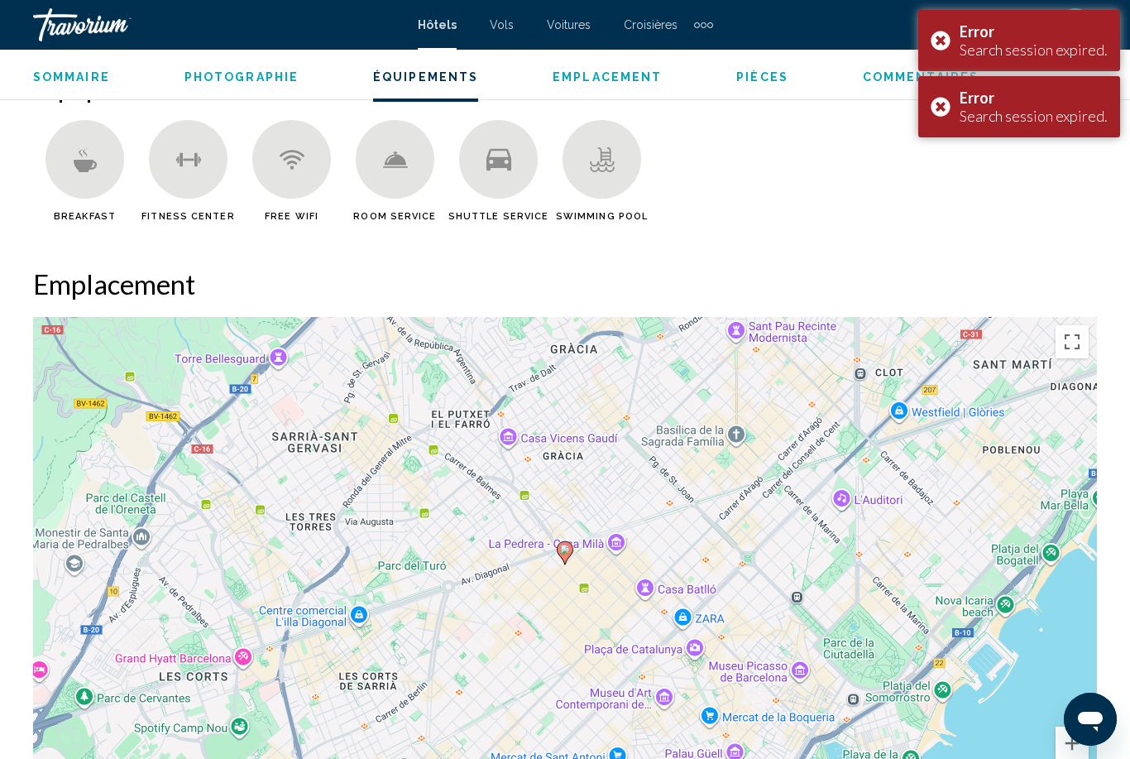
scroll to position [1609, 0]
